Goal: Task Accomplishment & Management: Complete application form

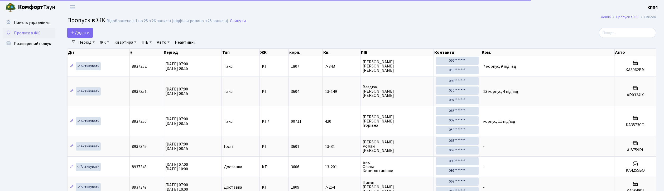
select select "25"
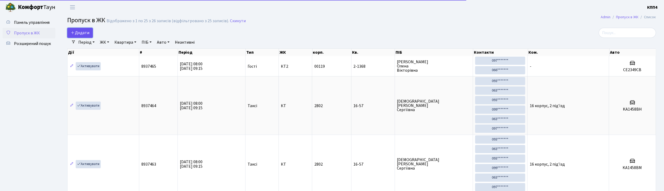
click at [78, 31] on span "Додати" at bounding box center [80, 33] width 19 height 6
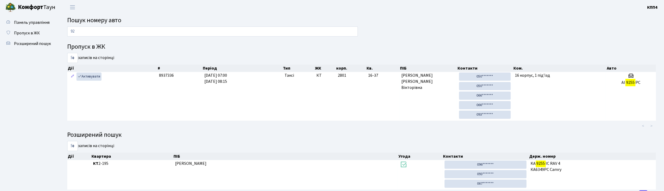
type input "9"
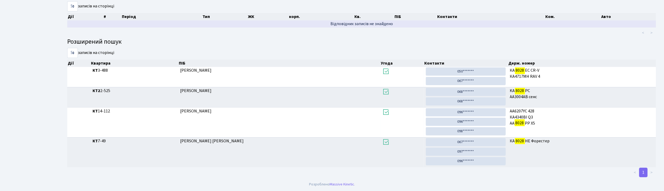
scroll to position [28, 0]
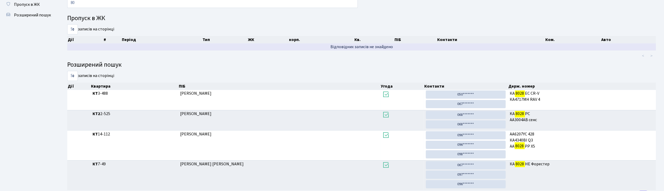
type input "8"
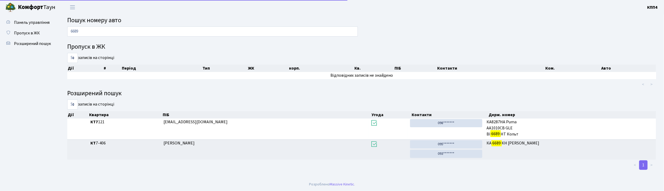
scroll to position [0, 0]
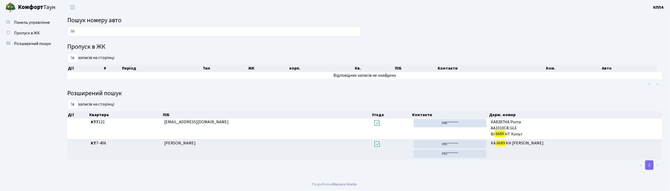
type input "6"
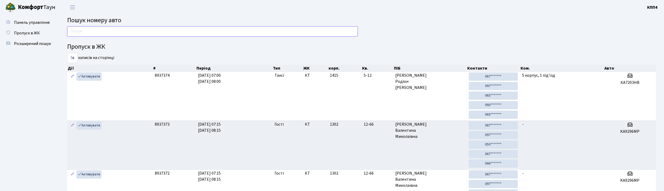
click at [110, 29] on input "text" at bounding box center [212, 31] width 291 height 10
click at [30, 35] on span "Пропуск в ЖК" at bounding box center [27, 33] width 26 height 6
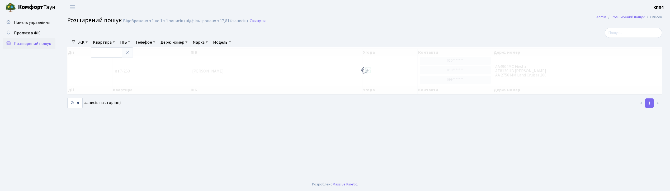
select select "25"
type input "12-70"
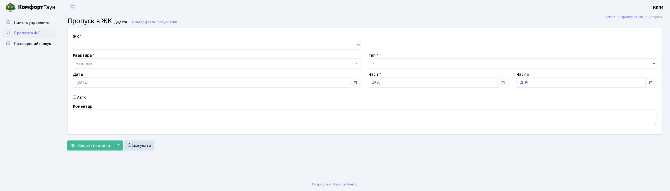
click at [73, 97] on input "Авто" at bounding box center [74, 96] width 3 height 3
checkbox input "true"
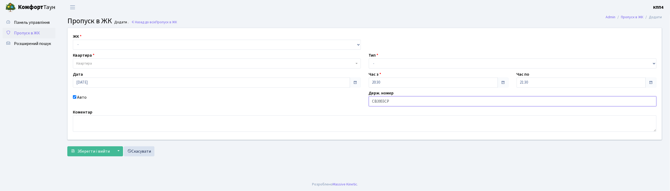
type input "СВ3955СР"
click at [112, 45] on select "- КТ, вул. Регенераторна, 4 КТ2, просп. Соборності, 17 КТ3, вул. Березнева, 16 …" at bounding box center [217, 45] width 288 height 10
select select "271"
click at [73, 40] on select "- КТ, вул. Регенераторна, 4 КТ2, просп. Соборності, 17 КТ3, вул. Березнева, 16 …" at bounding box center [217, 45] width 288 height 10
select select
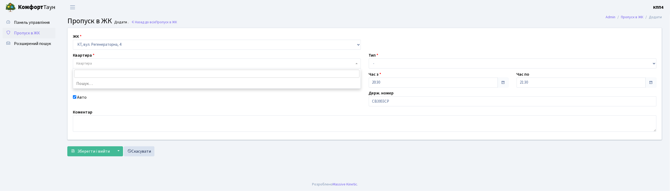
click at [113, 63] on span "Квартира" at bounding box center [215, 63] width 278 height 5
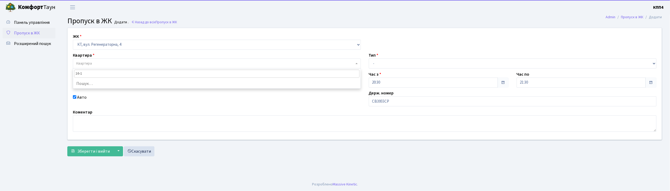
type input "16-16"
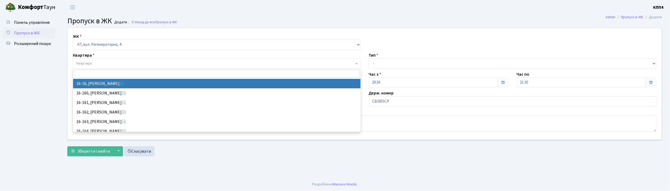
select select "8577"
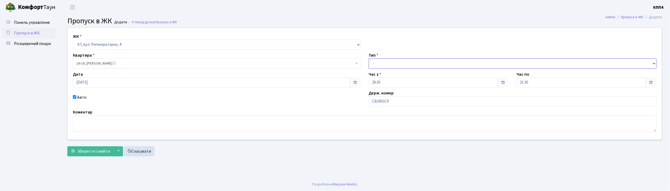
click at [376, 65] on select "- Доставка Таксі Гості Сервіс" at bounding box center [513, 63] width 288 height 10
select select "2"
click at [369, 58] on select "- Доставка Таксі Гості Сервіс" at bounding box center [513, 63] width 288 height 10
click at [105, 148] on span "Зберегти і вийти" at bounding box center [93, 151] width 32 height 6
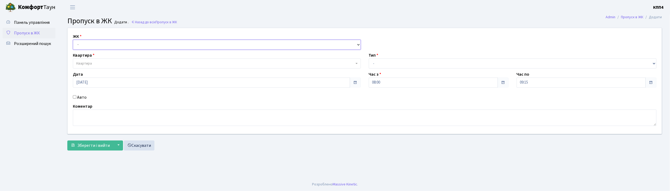
click at [118, 43] on select "- КТ, вул. Регенераторна, 4 КТ2, просп. [STREET_ADDRESS] [STREET_ADDRESS] [PERS…" at bounding box center [217, 45] width 288 height 10
click at [29, 30] on span "Пропуск в ЖК" at bounding box center [27, 33] width 26 height 6
click at [114, 48] on select "- КТ, вул. Регенераторна, 4 КТ2, просп. [STREET_ADDRESS] [STREET_ADDRESS] [PERS…" at bounding box center [217, 45] width 288 height 10
select select "271"
click at [73, 40] on select "- КТ, вул. Регенераторна, 4 КТ2, просп. [STREET_ADDRESS] [STREET_ADDRESS] [PERS…" at bounding box center [217, 45] width 288 height 10
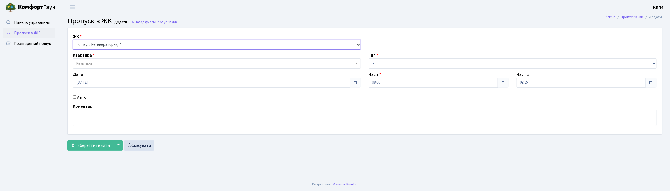
select select
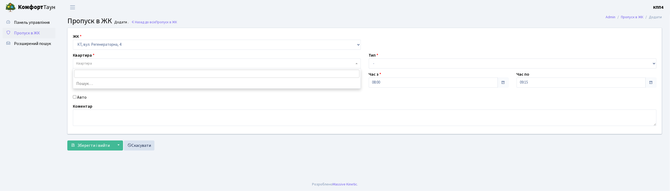
click at [114, 66] on span "Квартира" at bounding box center [215, 63] width 278 height 5
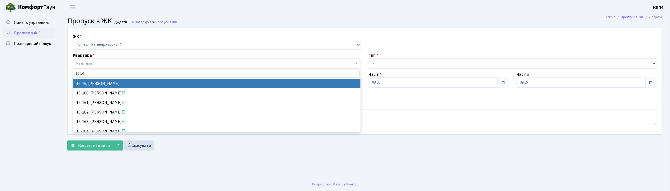
type input "16-16"
select select "8577"
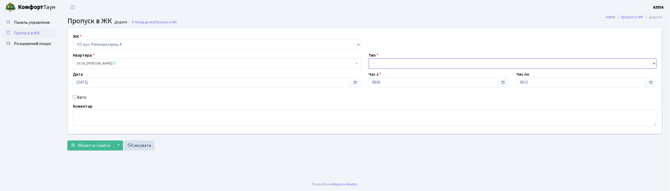
click at [391, 63] on select "- Доставка Таксі Гості Сервіс" at bounding box center [513, 63] width 288 height 10
select select "2"
click at [369, 58] on select "- Доставка Таксі Гості Сервіс" at bounding box center [513, 63] width 288 height 10
click at [75, 98] on input "Авто" at bounding box center [74, 96] width 3 height 3
checkbox input "true"
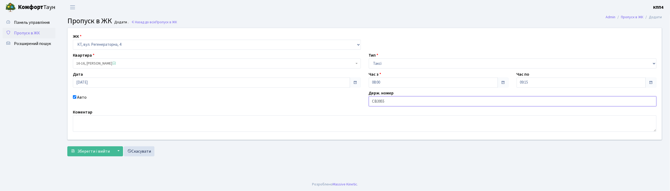
type input "СВ3955СР"
click at [95, 152] on span "Зберегти і вийти" at bounding box center [93, 151] width 32 height 6
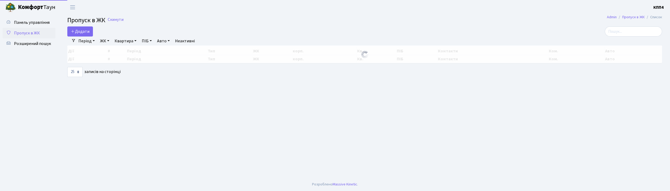
select select "25"
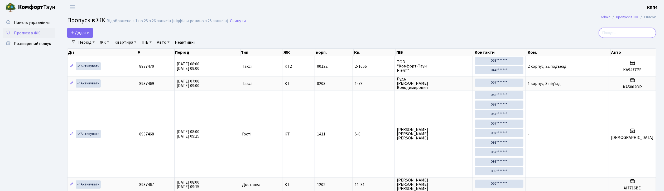
click at [637, 35] on input "search" at bounding box center [627, 33] width 57 height 10
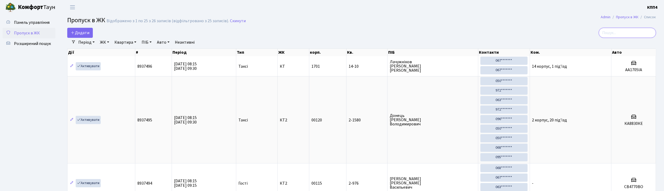
click at [620, 31] on input "search" at bounding box center [627, 33] width 57 height 10
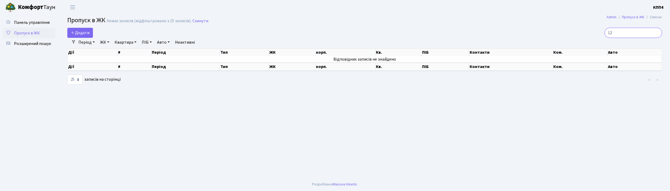
type input "1"
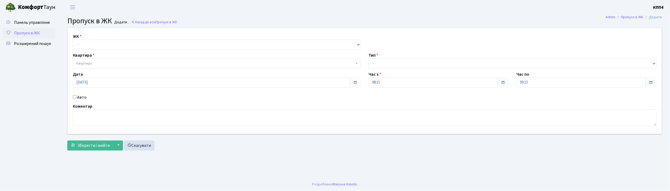
click at [74, 96] on input "Авто" at bounding box center [74, 96] width 3 height 3
checkbox input "true"
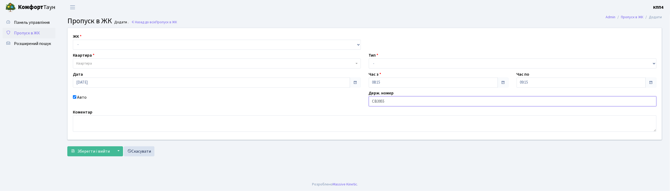
type input "СВ3955СР"
click at [164, 42] on select "- КТ, вул. Регенераторна, 4 КТ2, просп. Соборності, 17 КТ3, вул. Березнева, 16 …" at bounding box center [217, 45] width 288 height 10
select select "271"
click at [73, 40] on select "- КТ, вул. Регенераторна, 4 КТ2, просп. Соборності, 17 КТ3, вул. Березнева, 16 …" at bounding box center [217, 45] width 288 height 10
select select
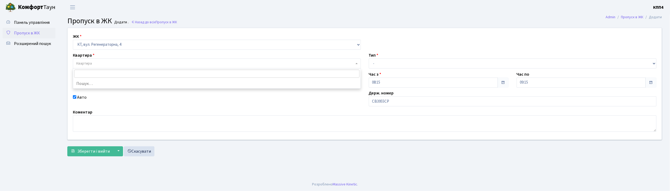
click at [144, 63] on span "Квартира" at bounding box center [215, 63] width 278 height 5
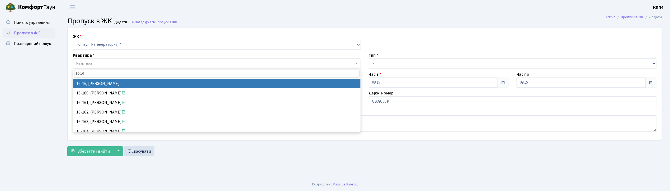
type input "16-16"
select select "8577"
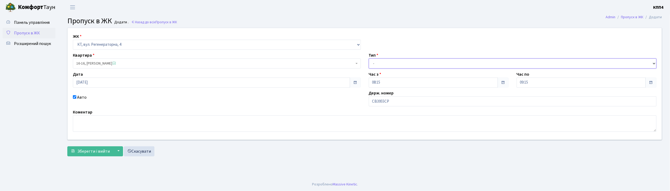
click at [376, 65] on select "- Доставка Таксі Гості Сервіс" at bounding box center [513, 63] width 288 height 10
select select "2"
click at [369, 58] on select "- Доставка Таксі Гості Сервіс" at bounding box center [513, 63] width 288 height 10
click at [97, 148] on span "Зберегти і вийти" at bounding box center [93, 151] width 32 height 6
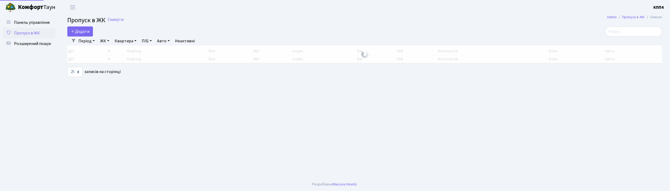
select select "25"
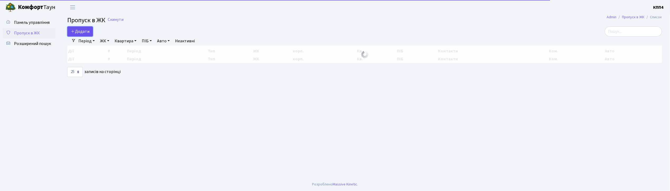
click at [78, 32] on span "Додати" at bounding box center [80, 31] width 19 height 6
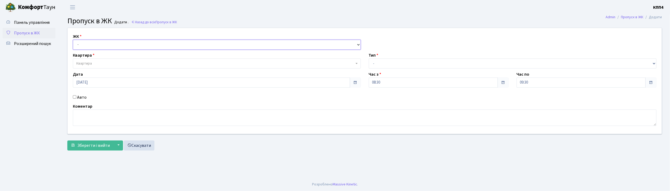
click at [84, 44] on select "- КТ, вул. Регенераторна, 4 КТ2, просп. [STREET_ADDRESS] [STREET_ADDRESS] [PERS…" at bounding box center [217, 45] width 288 height 10
select select "271"
click at [73, 40] on select "- КТ, вул. Регенераторна, 4 КТ2, просп. [STREET_ADDRESS] [STREET_ADDRESS] [PERS…" at bounding box center [217, 45] width 288 height 10
select select
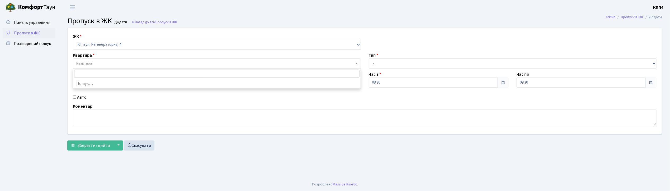
click at [88, 62] on span "Квартира" at bounding box center [84, 63] width 16 height 5
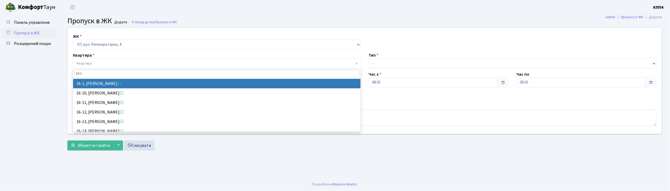
type input "16-1"
select select "8562"
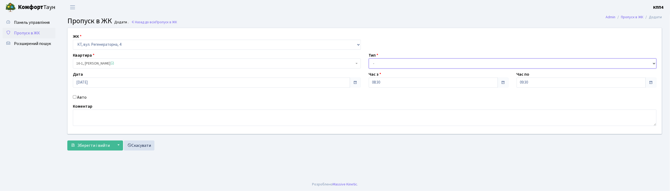
click at [395, 66] on select "- Доставка Таксі Гості Сервіс" at bounding box center [513, 63] width 288 height 10
select select "3"
click at [369, 58] on select "- Доставка Таксі Гості Сервіс" at bounding box center [513, 63] width 288 height 10
click at [88, 121] on textarea at bounding box center [364, 117] width 583 height 16
type textarea "[DEMOGRAPHIC_DATA]"
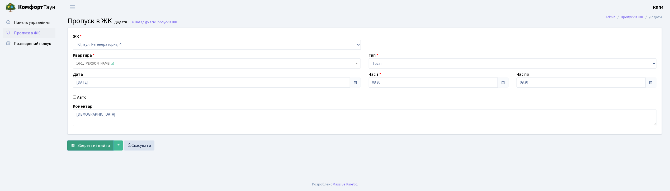
click at [90, 146] on span "Зберегти і вийти" at bounding box center [93, 145] width 32 height 6
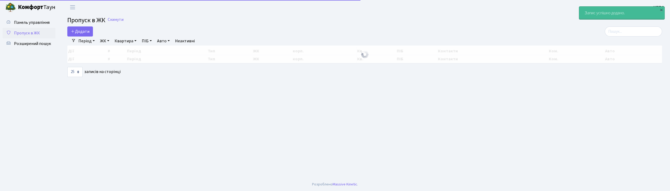
select select "25"
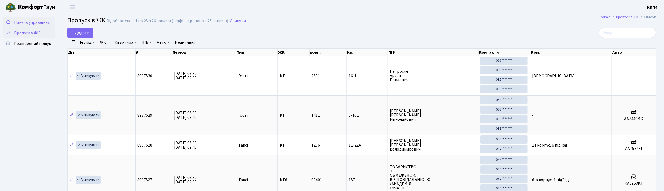
click at [32, 21] on span "Панель управління" at bounding box center [32, 23] width 36 height 6
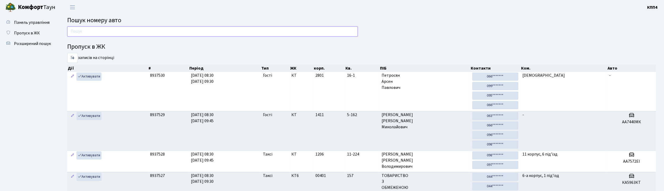
click at [110, 31] on input "text" at bounding box center [212, 31] width 291 height 10
